Goal: Task Accomplishment & Management: Manage account settings

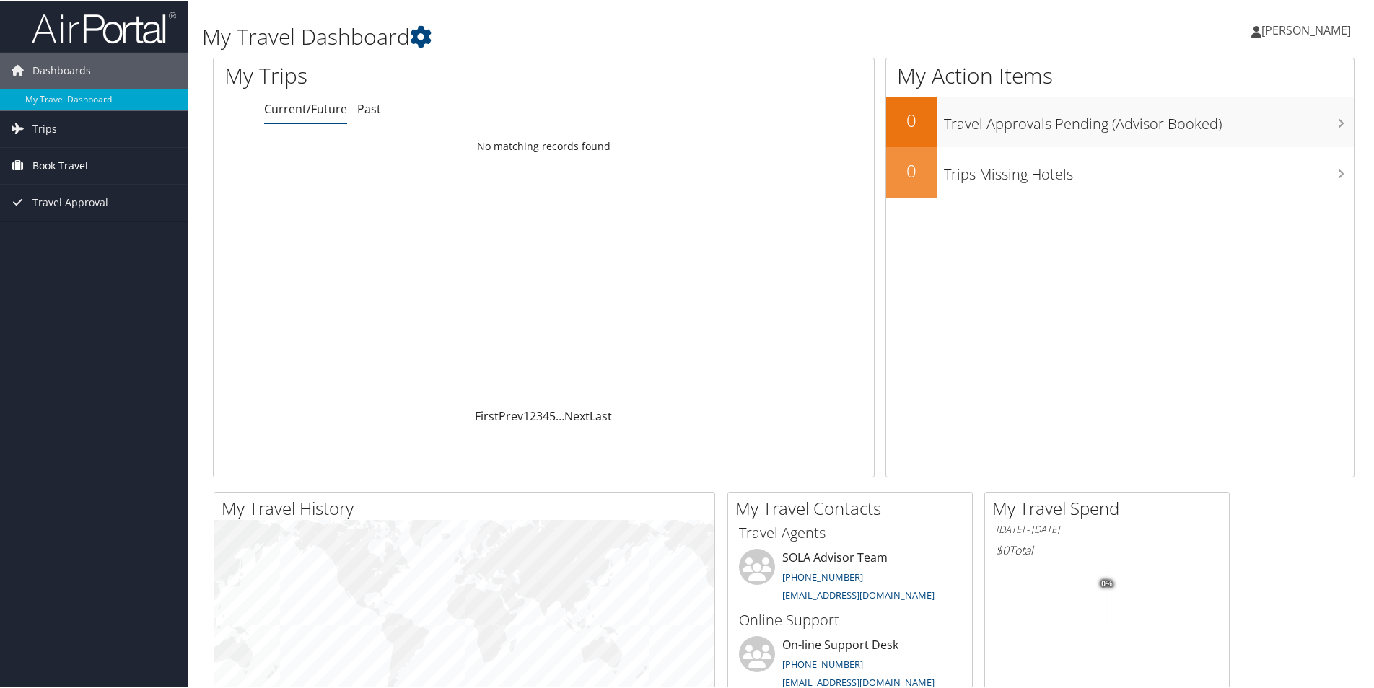
click at [33, 166] on span "Book Travel" at bounding box center [60, 164] width 56 height 36
click at [71, 216] on link "Book/Manage Online Trips" at bounding box center [94, 215] width 188 height 22
click at [35, 245] on span "Travel Approval" at bounding box center [70, 245] width 76 height 36
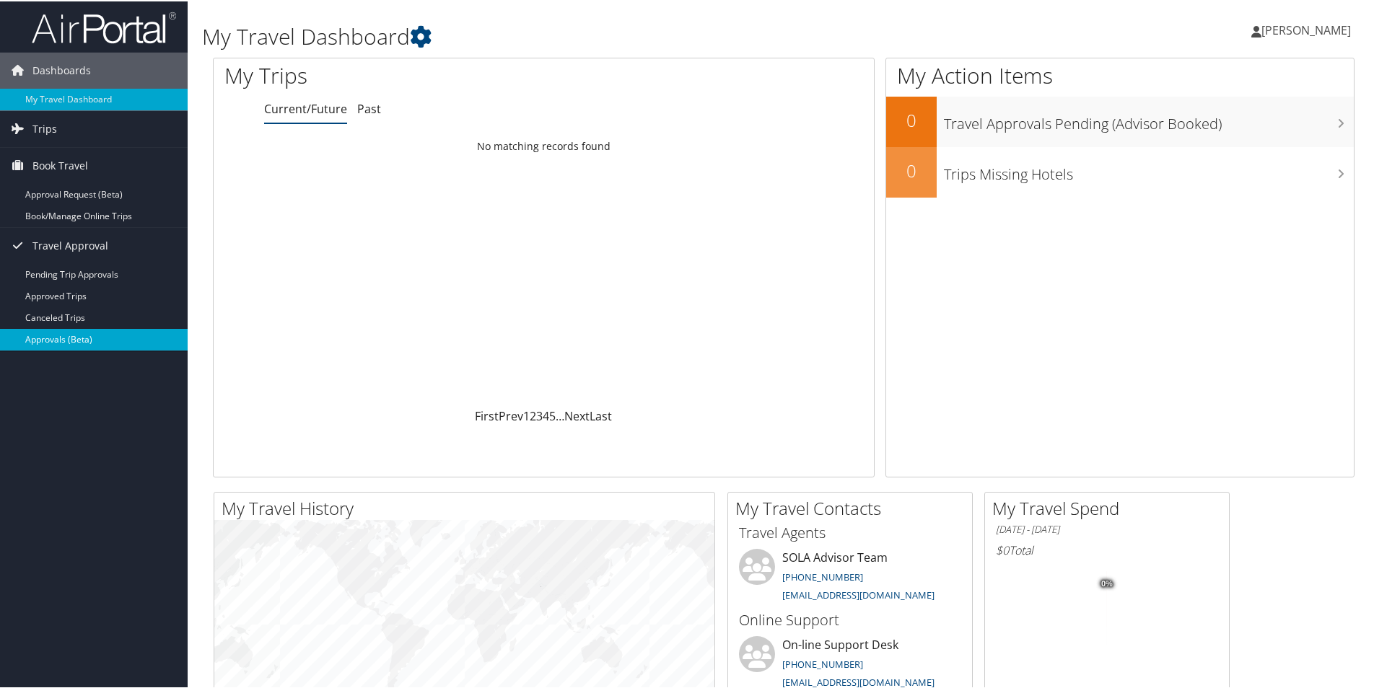
click at [53, 335] on link "Approvals (Beta)" at bounding box center [94, 339] width 188 height 22
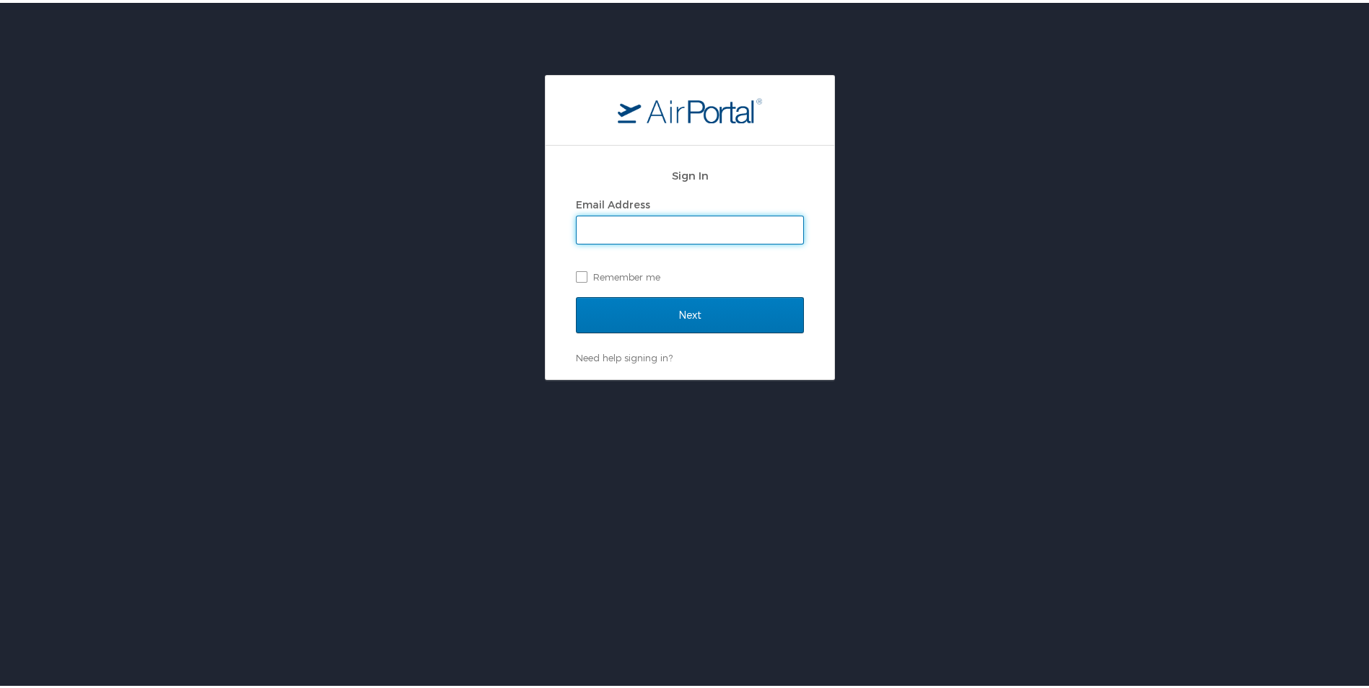
click at [628, 226] on input "Email Address" at bounding box center [689, 227] width 227 height 27
type input "etoca@suno.edu"
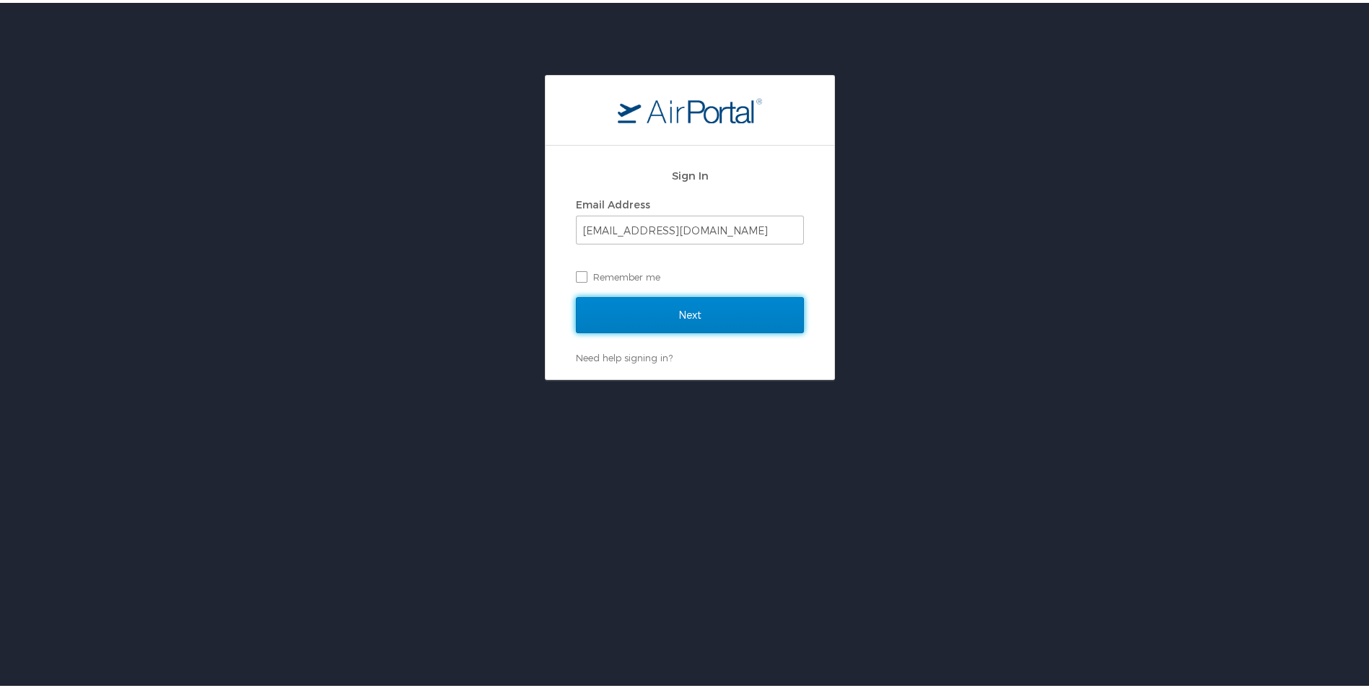
click at [599, 312] on input "Next" at bounding box center [690, 312] width 228 height 36
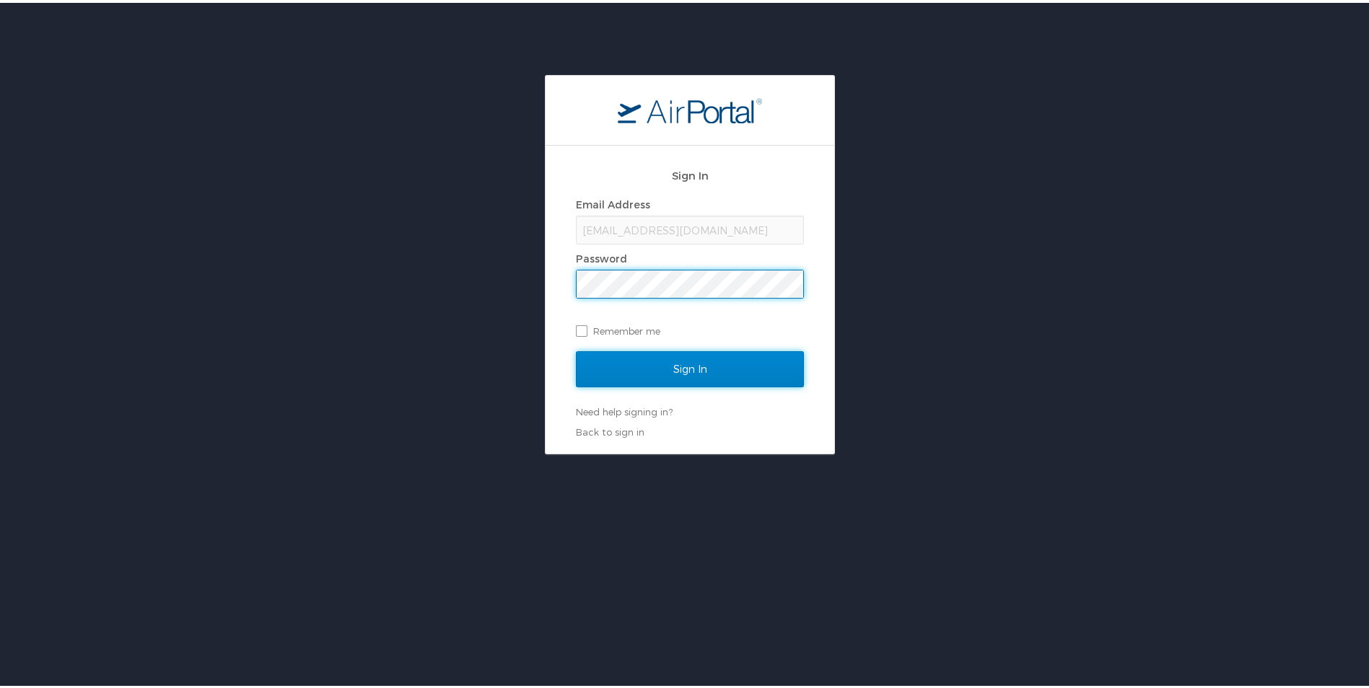
click at [616, 354] on input "Sign In" at bounding box center [690, 366] width 228 height 36
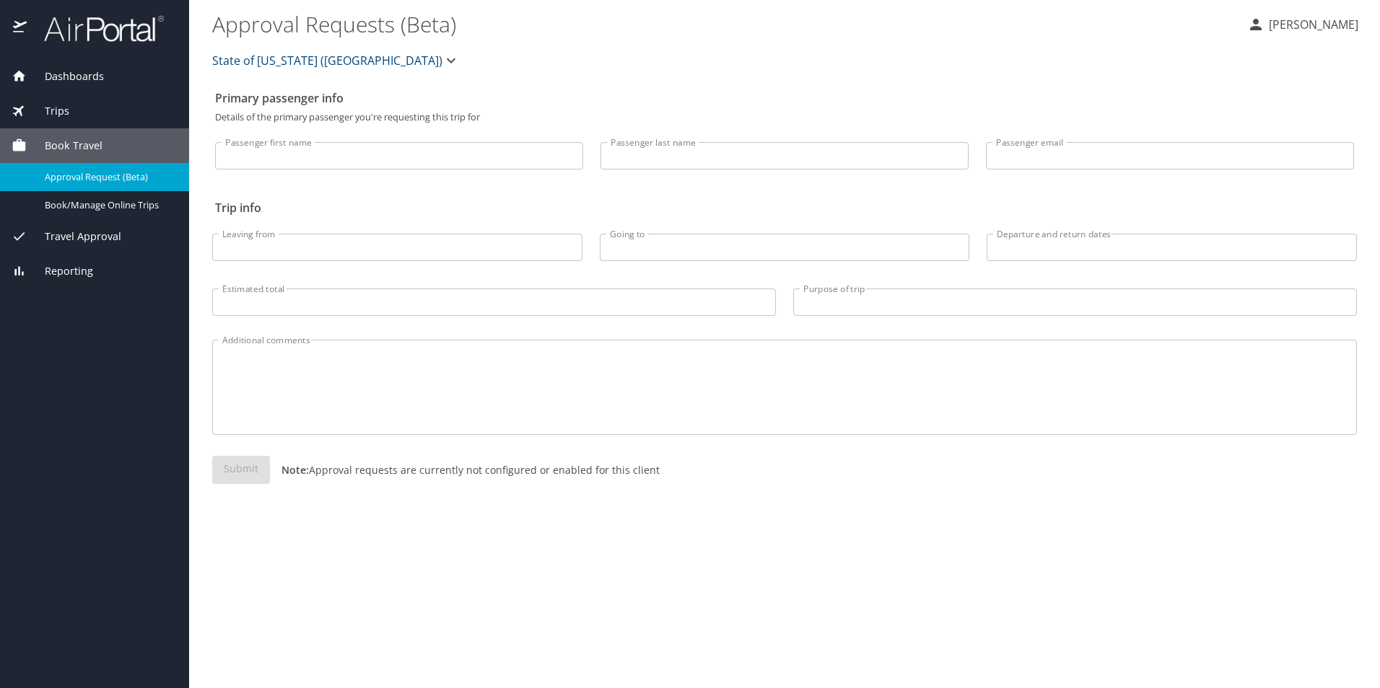
click at [45, 230] on span "Travel Approval" at bounding box center [74, 237] width 95 height 16
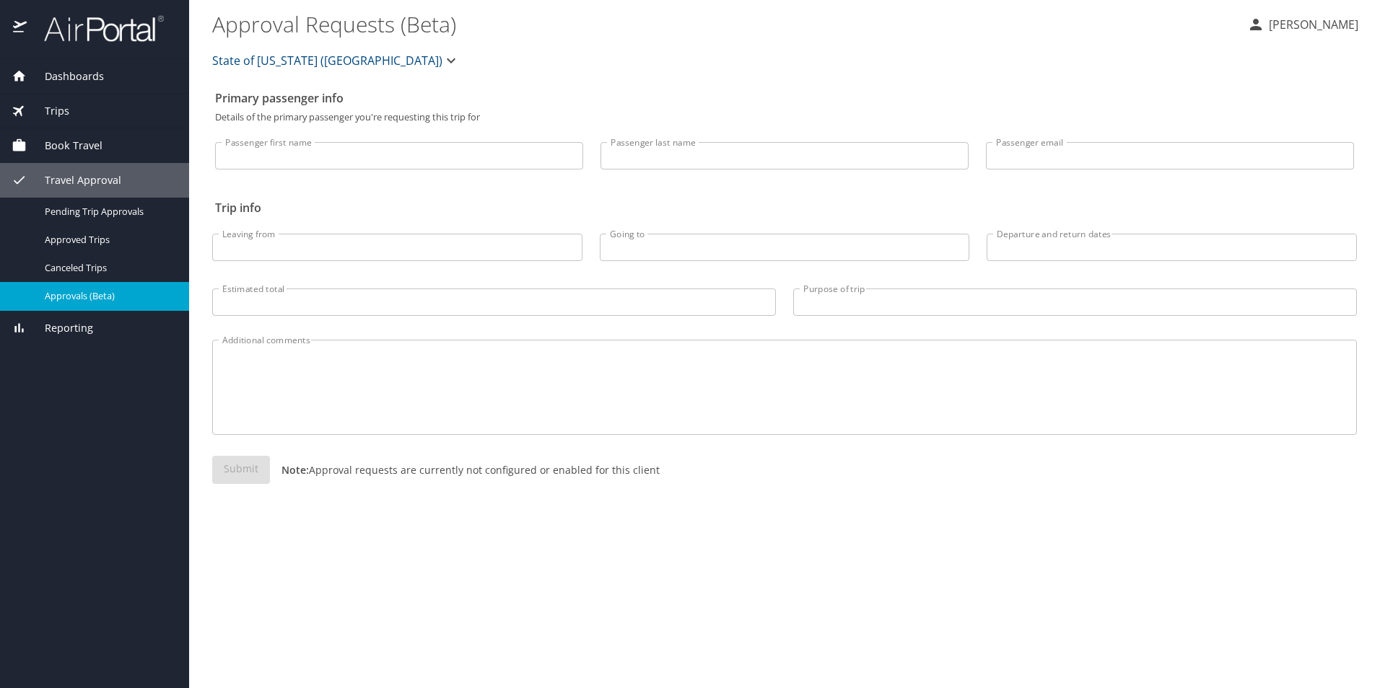
click at [70, 296] on span "Approvals (Beta)" at bounding box center [108, 296] width 127 height 14
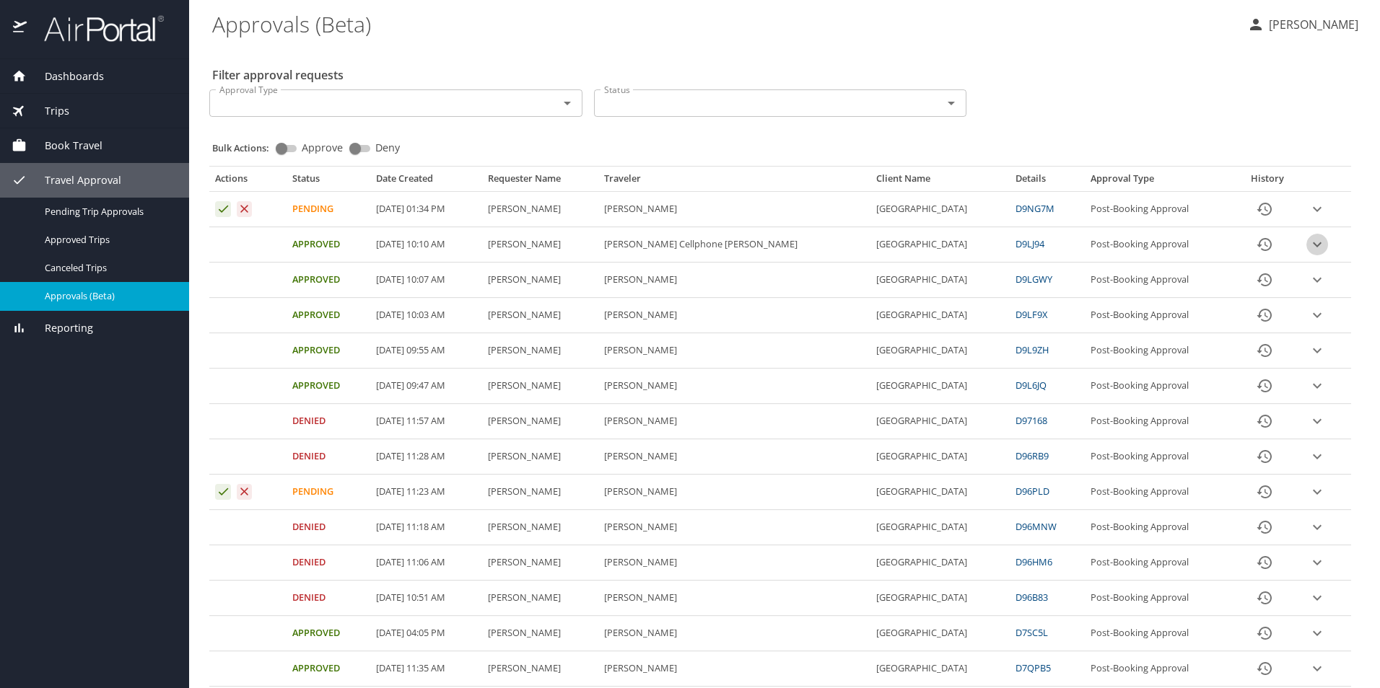
click at [1308, 243] on icon "expand row" at bounding box center [1316, 244] width 17 height 17
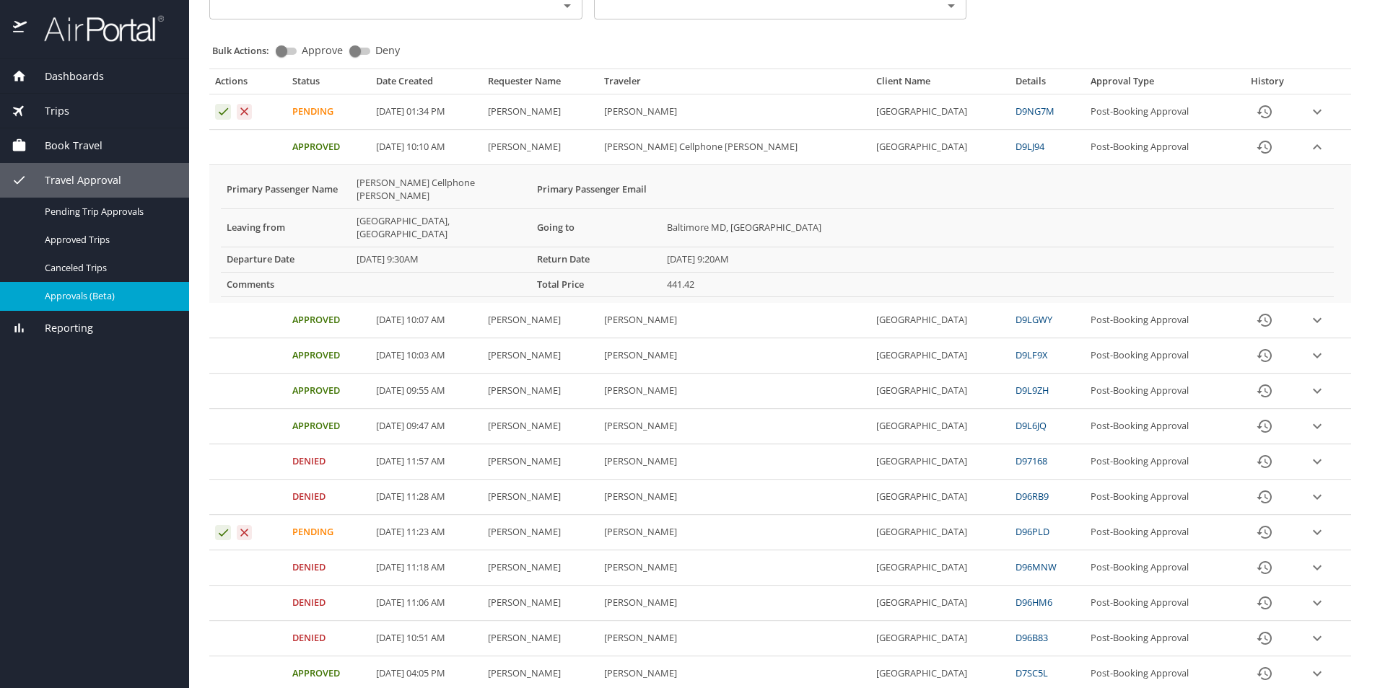
scroll to position [72, 0]
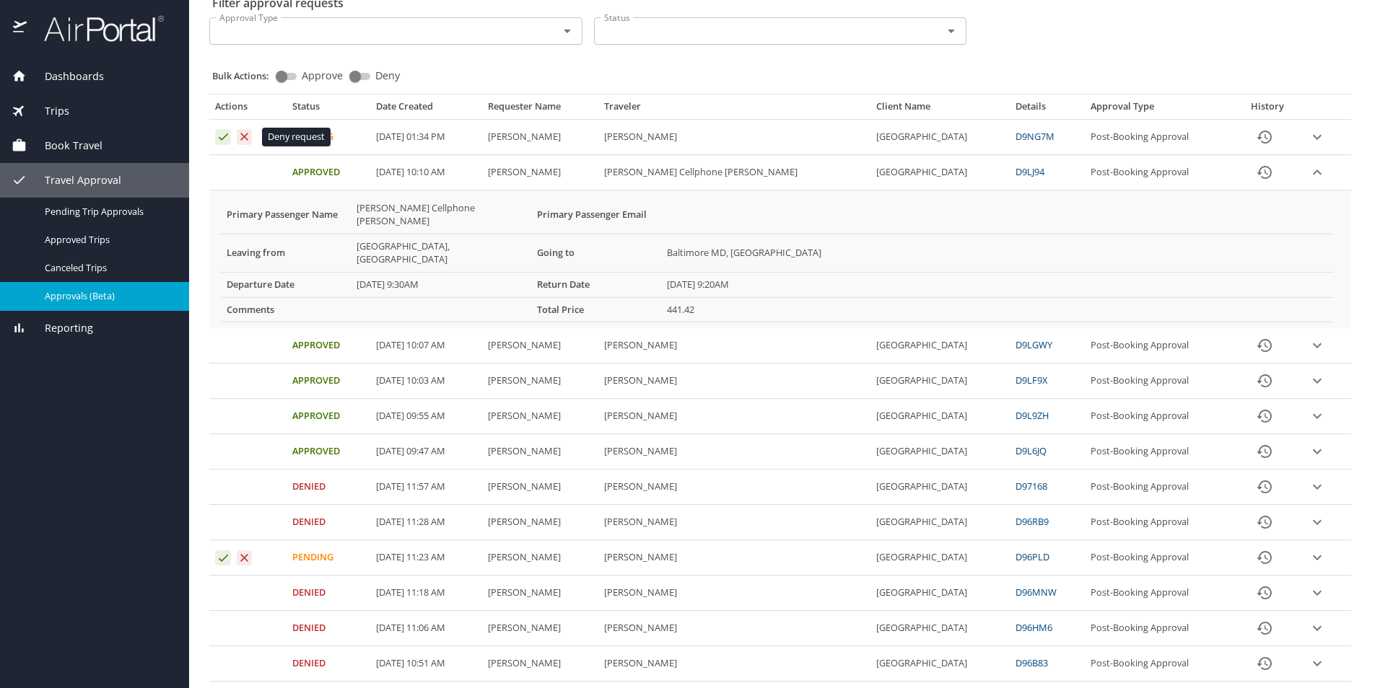
click at [245, 142] on icon "Approval table" at bounding box center [244, 137] width 14 height 14
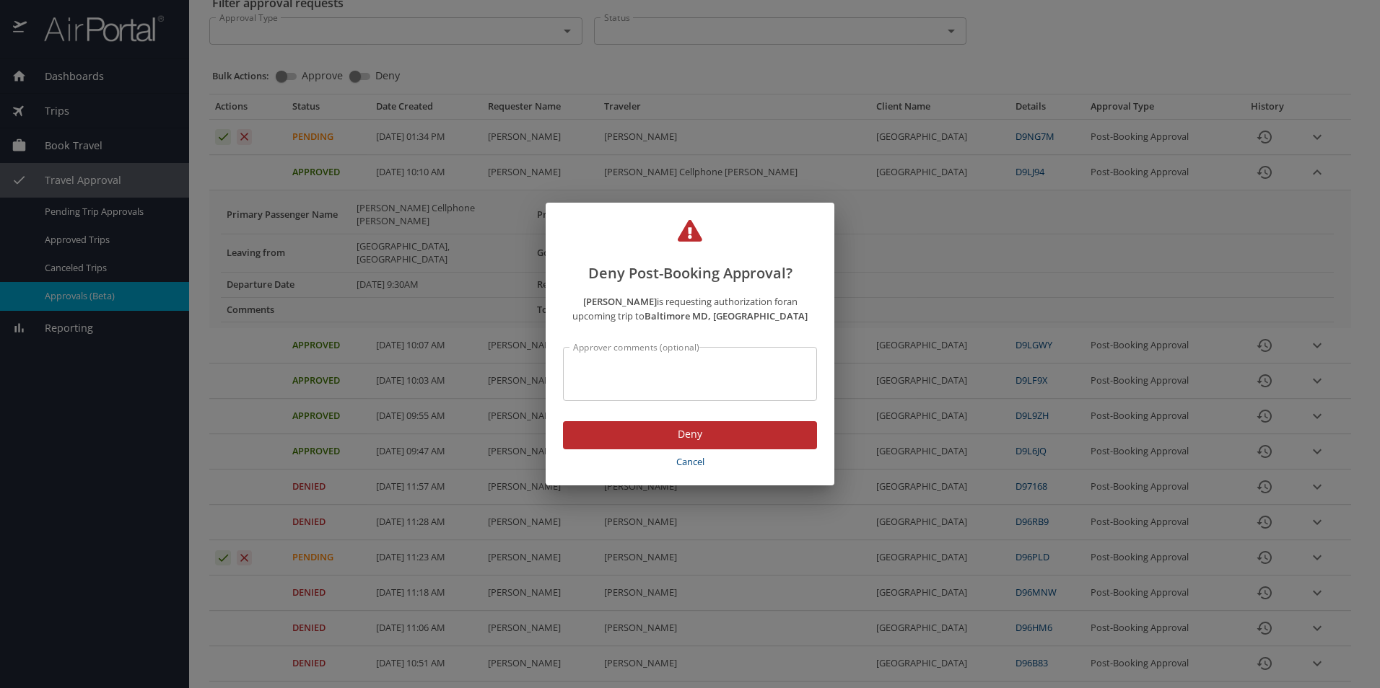
click at [696, 434] on span "Deny" at bounding box center [689, 435] width 231 height 18
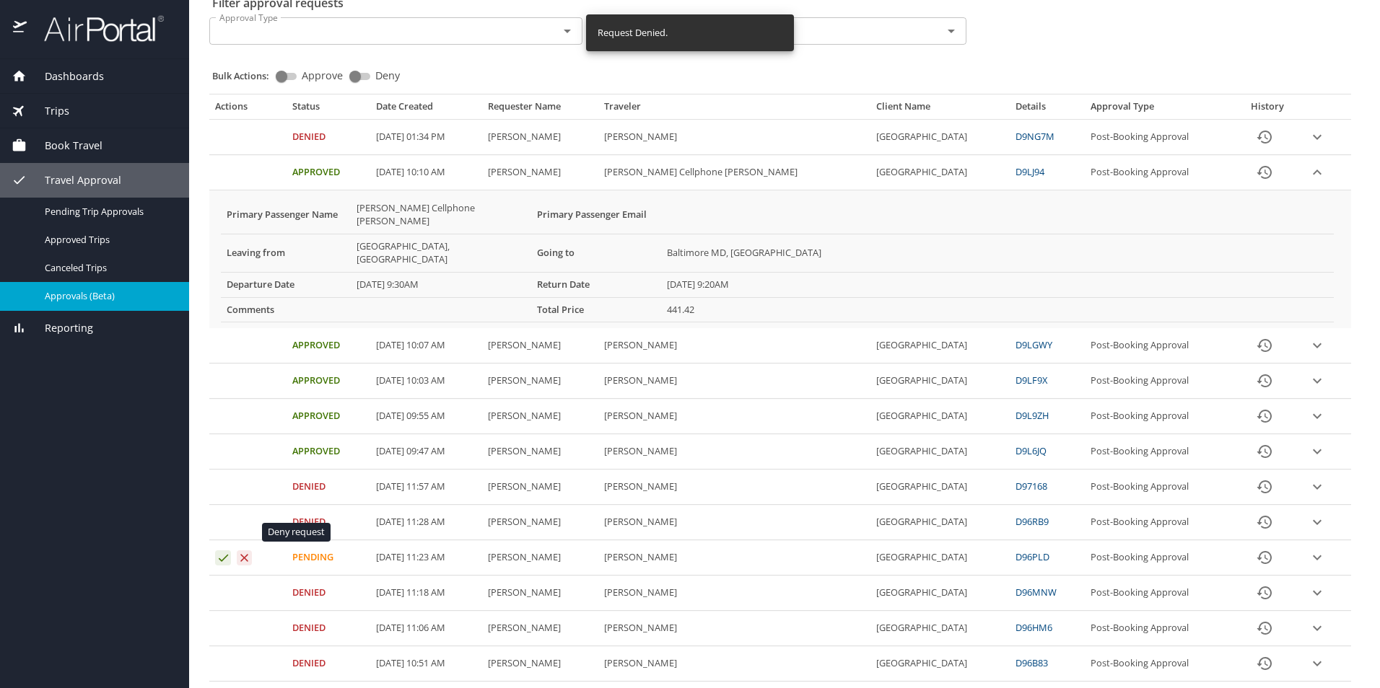
click at [245, 554] on icon "Approval table" at bounding box center [245, 558] width 8 height 8
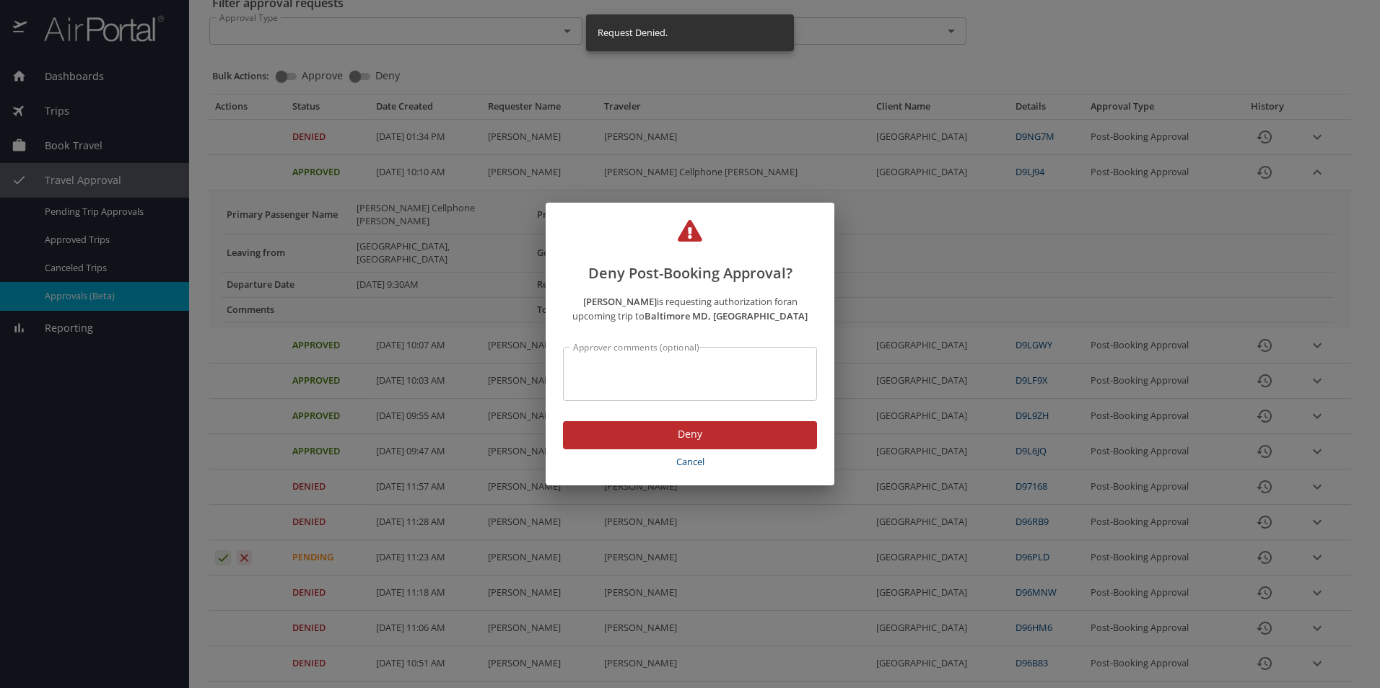
click at [654, 439] on span "Deny" at bounding box center [689, 435] width 231 height 18
